Goal: Check status: Check status

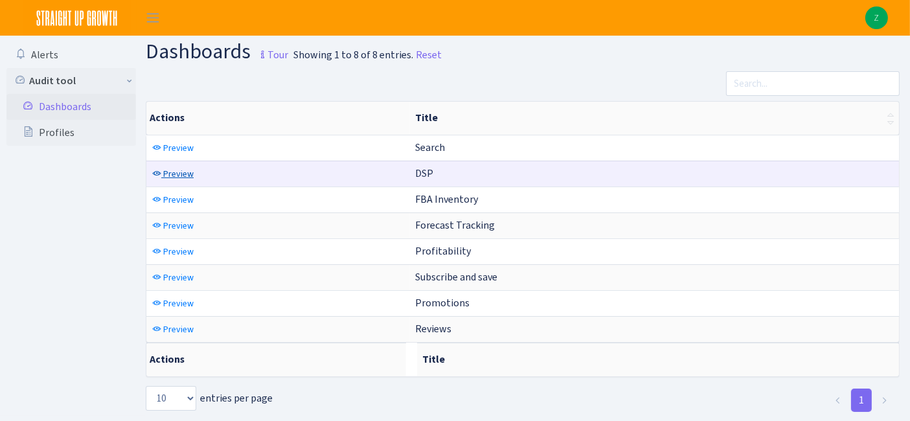
drag, startPoint x: 168, startPoint y: 176, endPoint x: 178, endPoint y: 175, distance: 9.7
click at [169, 176] on span "Preview" at bounding box center [178, 174] width 30 height 12
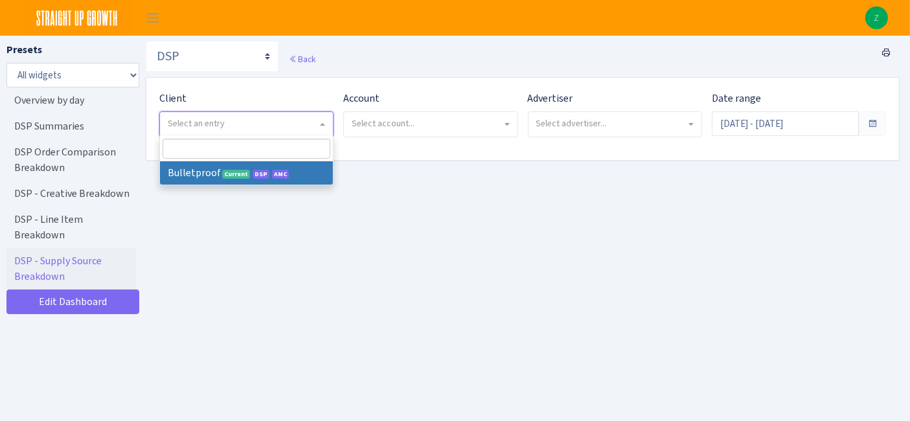
click at [293, 113] on span "Select an entry" at bounding box center [246, 124] width 173 height 25
select select "409"
select select
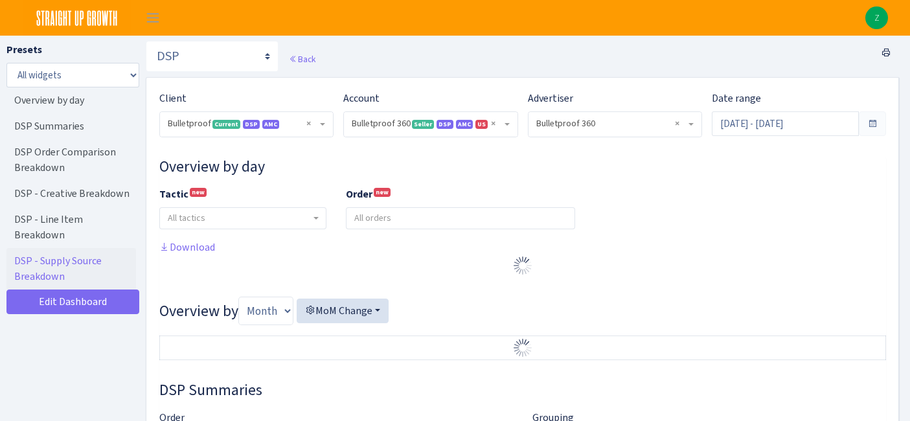
select select "3235730245795869"
select select "2888625790301"
select select
click at [784, 129] on input "Aug 11, 2025 - Sep 9, 2025" at bounding box center [785, 123] width 147 height 25
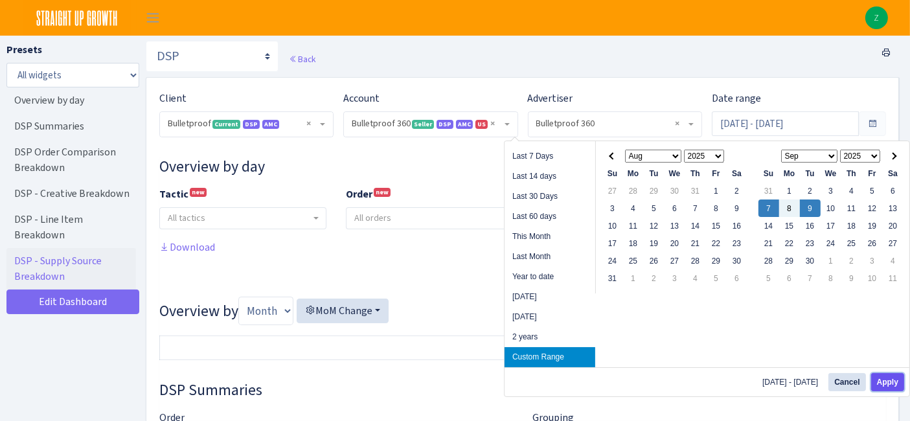
click at [878, 376] on button "Apply" at bounding box center [888, 382] width 33 height 18
type input "Sep 7, 2025 - Sep 9, 2025"
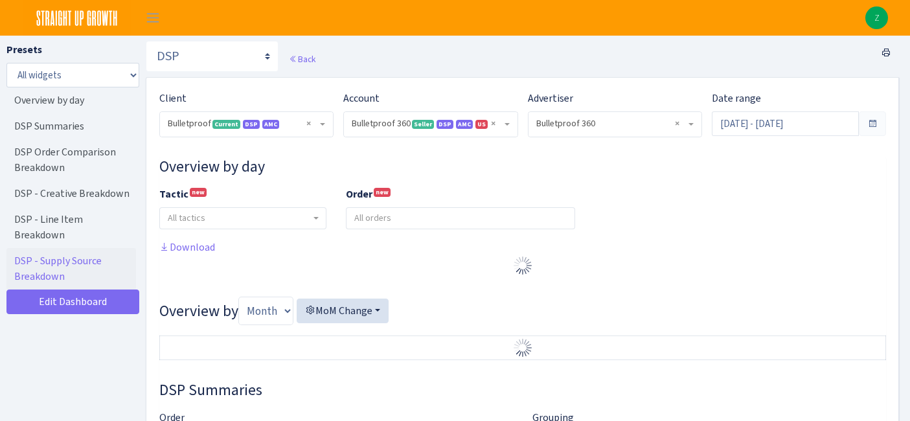
select select "3235730245795869"
select select "2888625790301"
select select
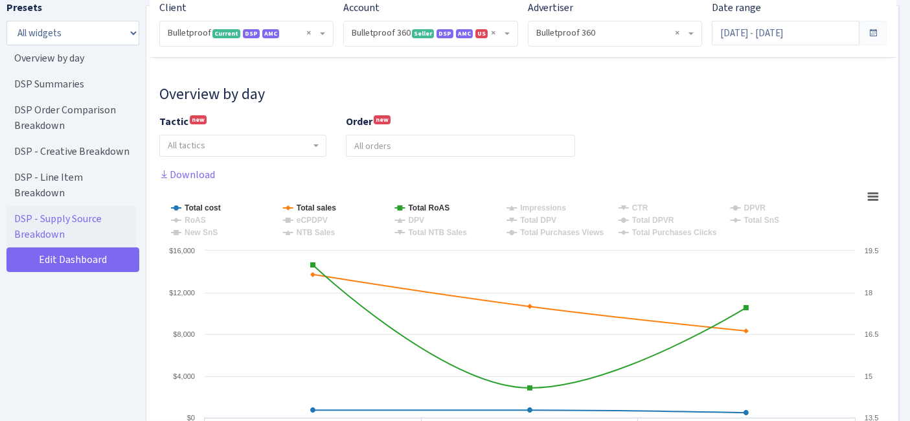
scroll to position [216, 0]
